Goal: Task Accomplishment & Management: Manage account settings

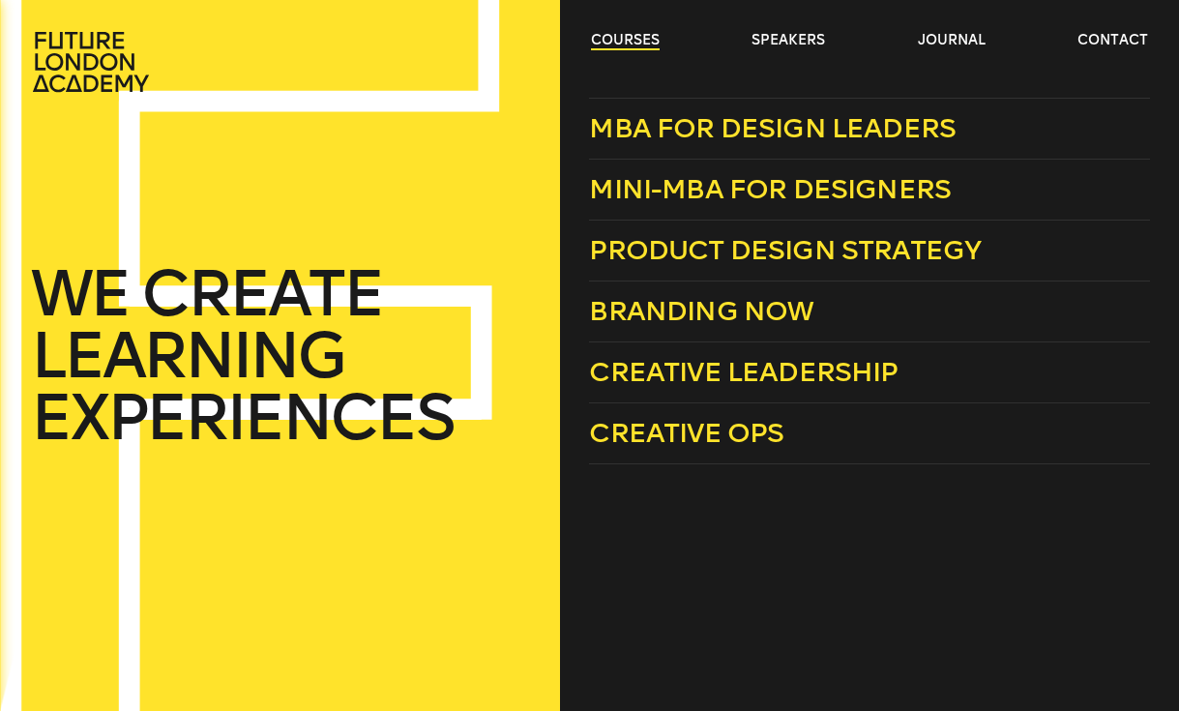
click at [632, 44] on link "courses" at bounding box center [625, 40] width 69 height 19
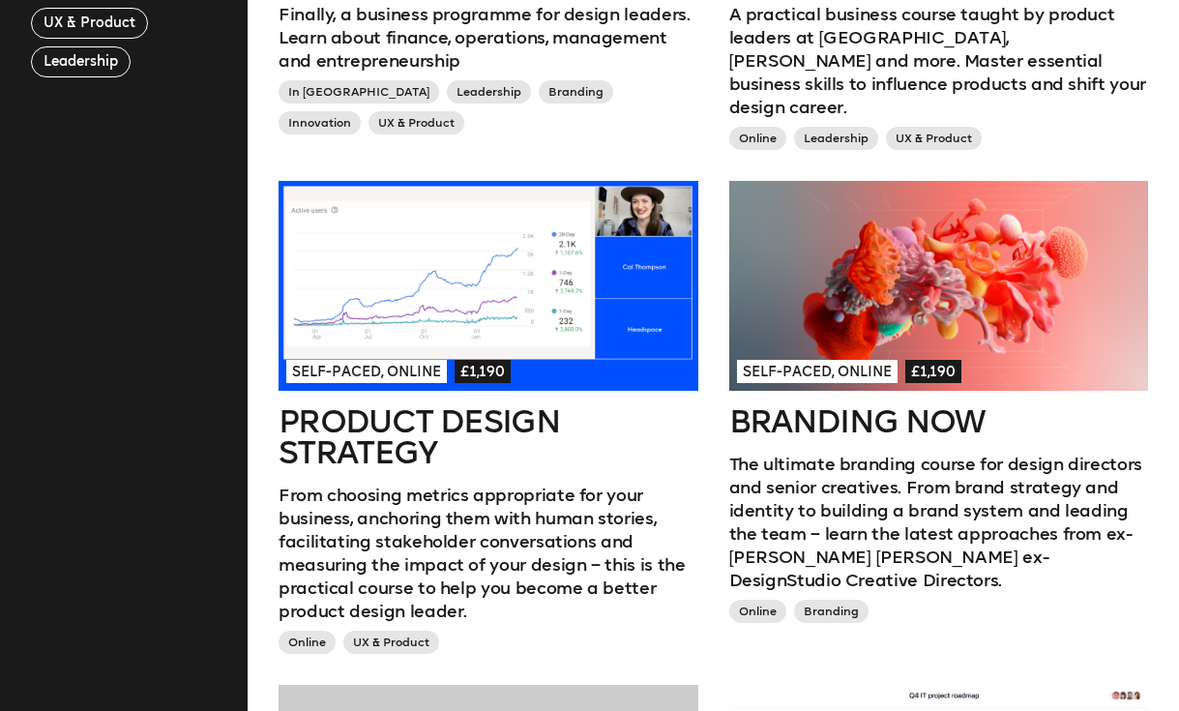
scroll to position [873, 0]
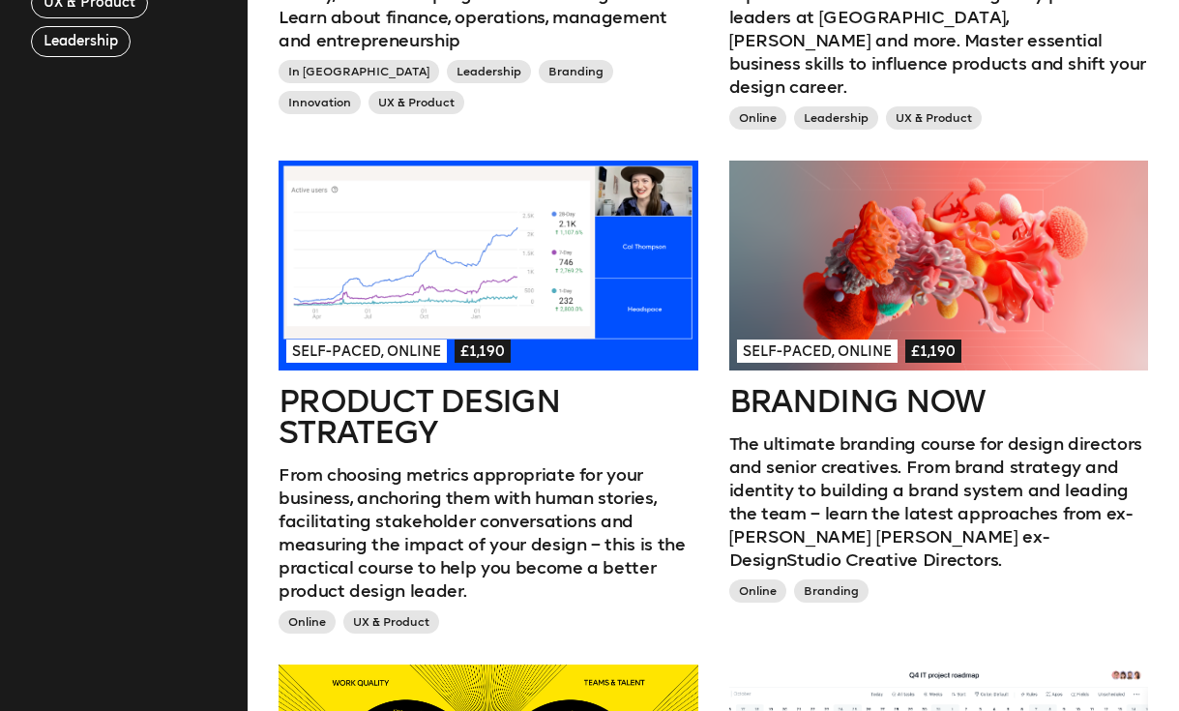
click at [862, 285] on div at bounding box center [939, 265] width 420 height 210
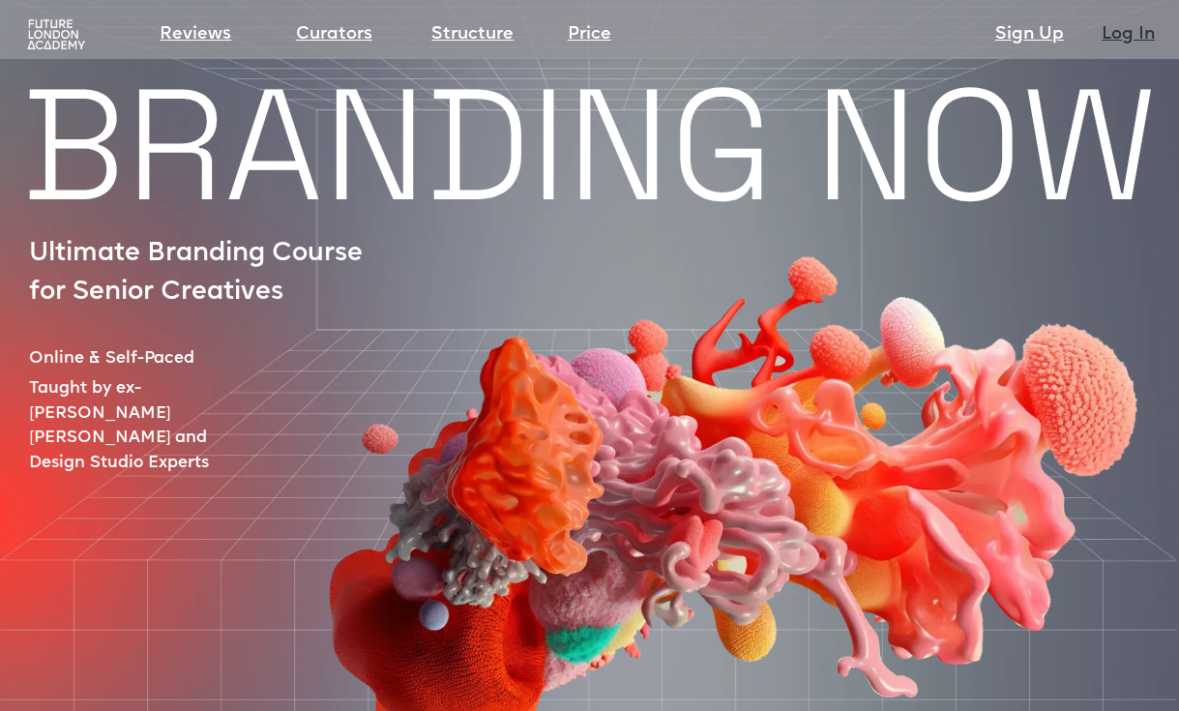
click at [1115, 46] on link "Log In" at bounding box center [1127, 34] width 53 height 27
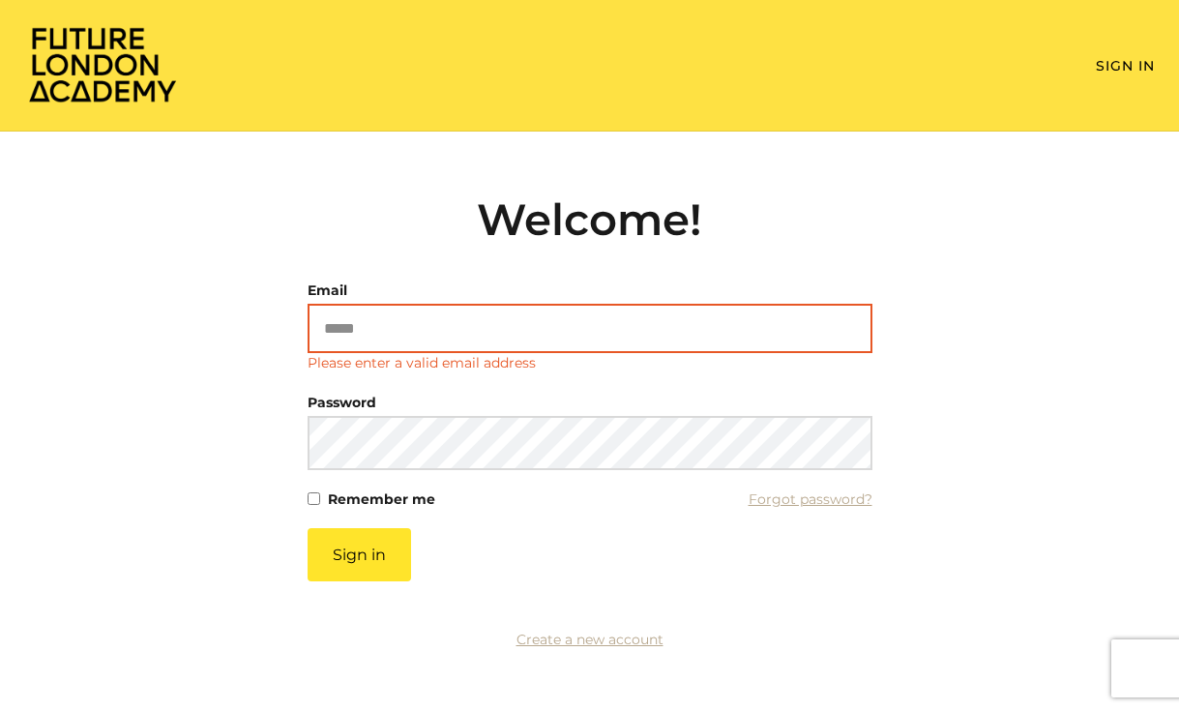
type input "**********"
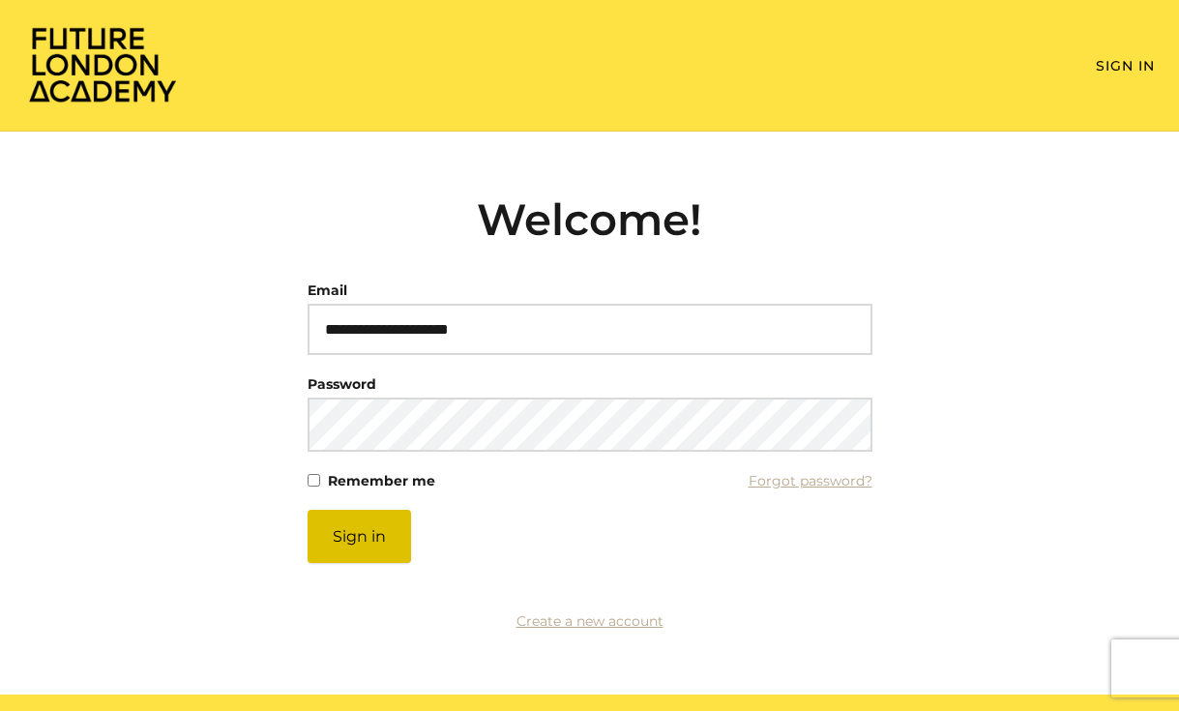
click at [349, 551] on button "Sign in" at bounding box center [358, 536] width 103 height 53
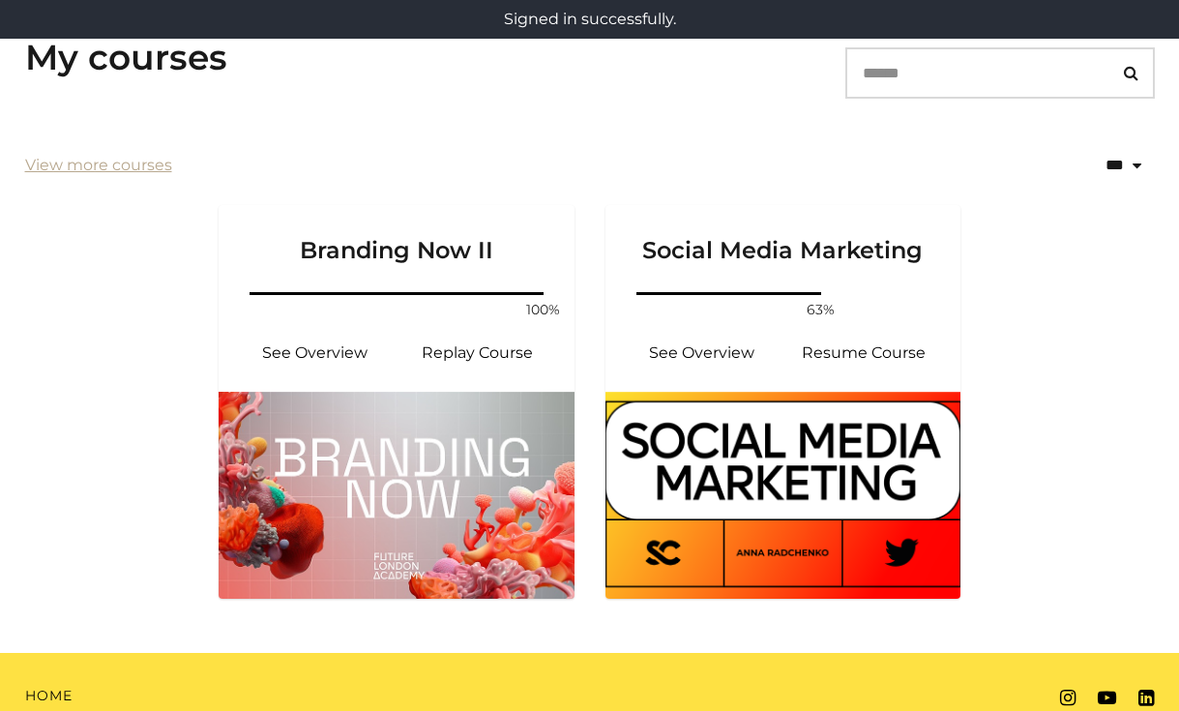
scroll to position [340, 0]
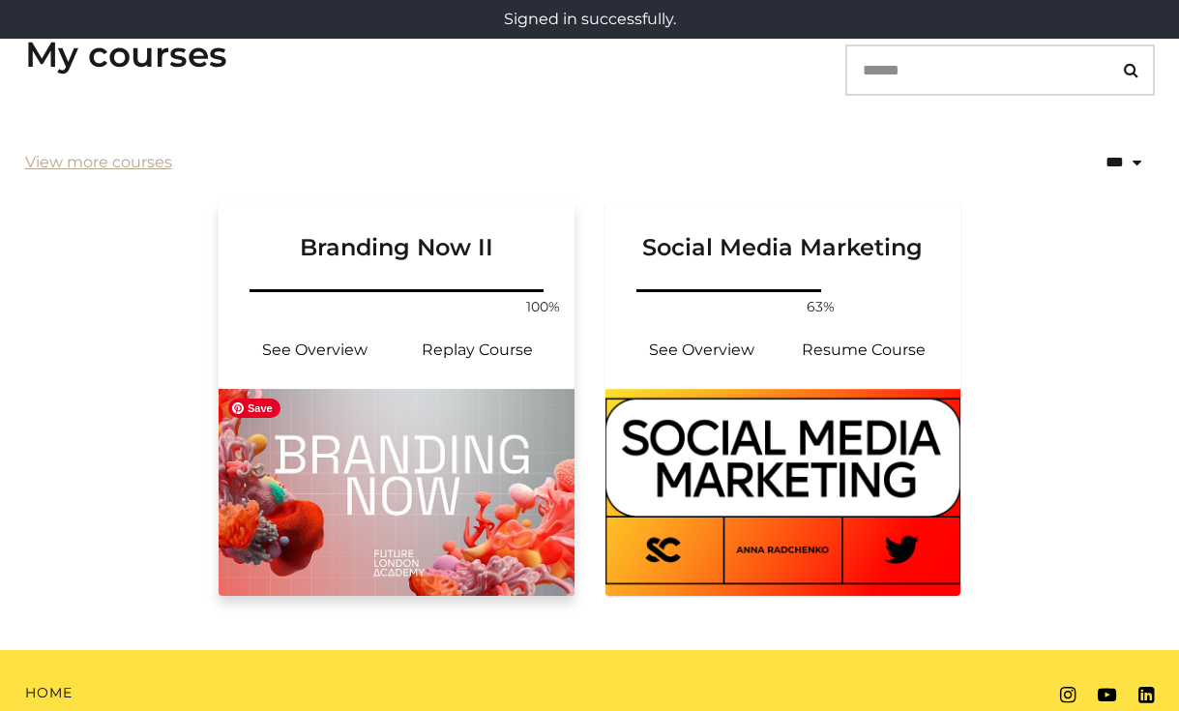
click at [416, 449] on img at bounding box center [397, 492] width 356 height 207
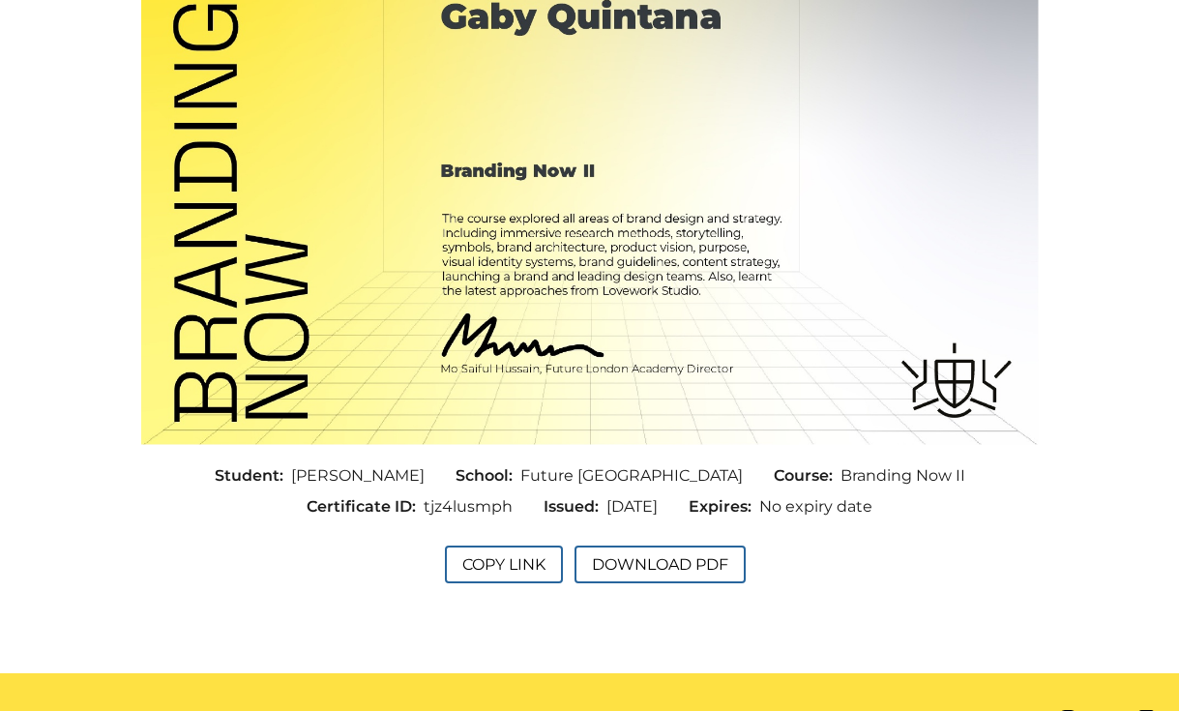
scroll to position [455, 0]
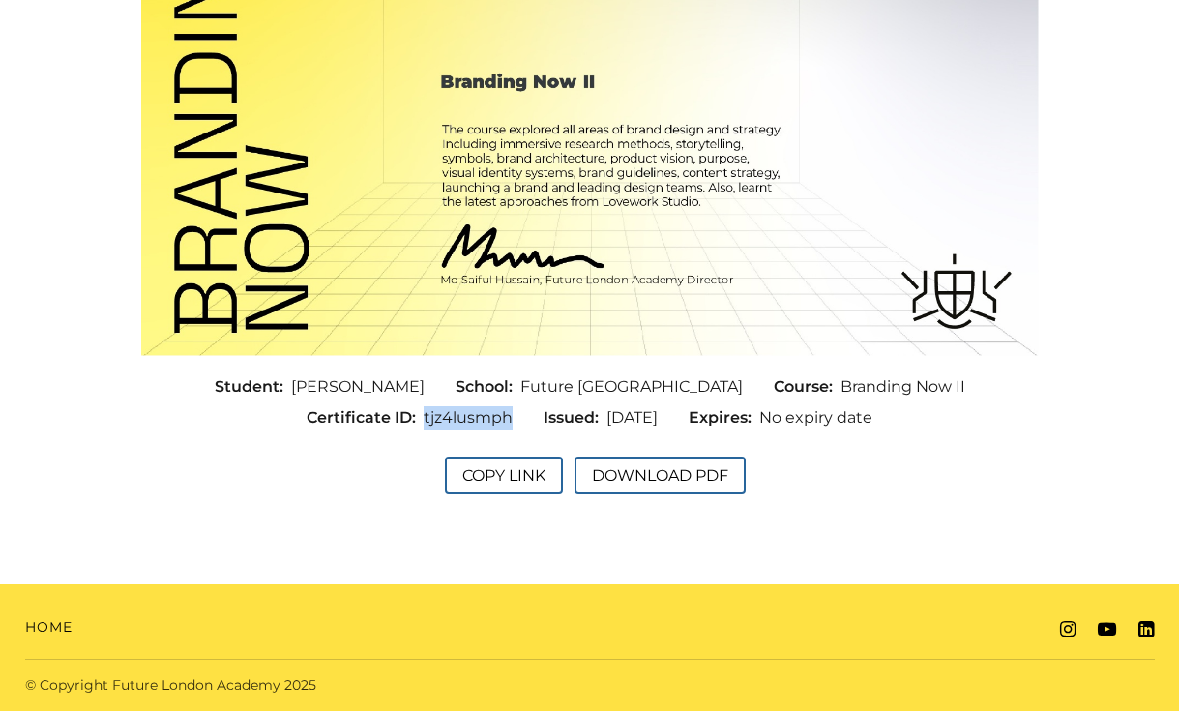
drag, startPoint x: 407, startPoint y: 419, endPoint x: 491, endPoint y: 422, distance: 84.2
click at [491, 422] on span "tjz4lusmph" at bounding box center [467, 417] width 89 height 23
copy span "tjz4lusmph"
